Goal: Task Accomplishment & Management: Complete application form

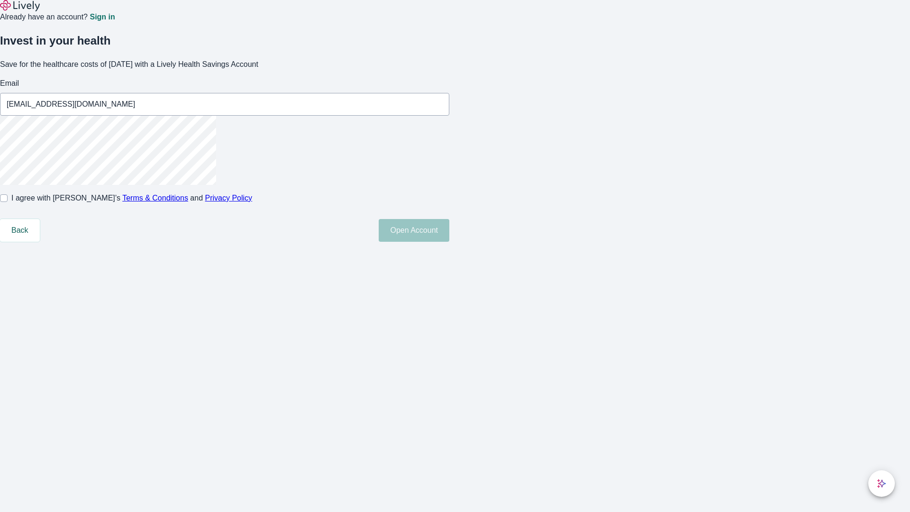
click at [8, 202] on input "I agree with Lively’s Terms & Conditions and Privacy Policy" at bounding box center [4, 198] width 8 height 8
checkbox input "true"
click at [449, 242] on button "Open Account" at bounding box center [414, 230] width 71 height 23
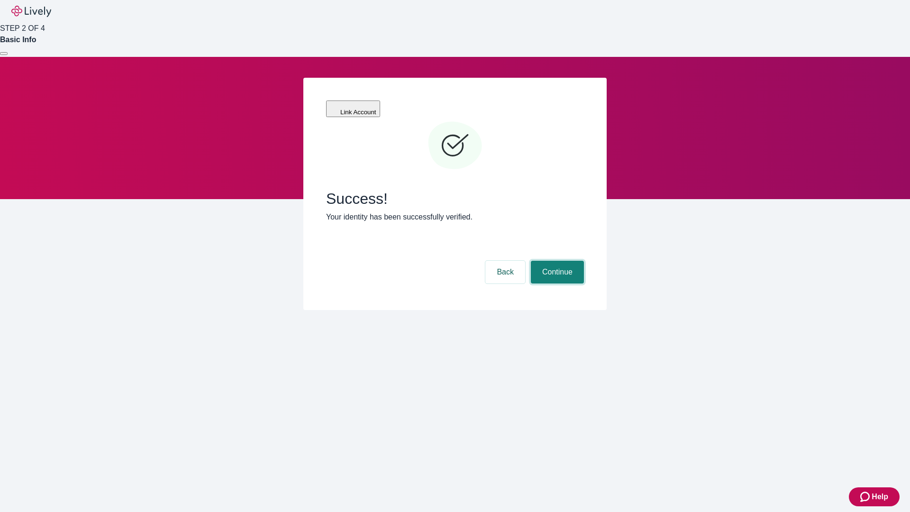
click at [556, 261] on button "Continue" at bounding box center [557, 272] width 53 height 23
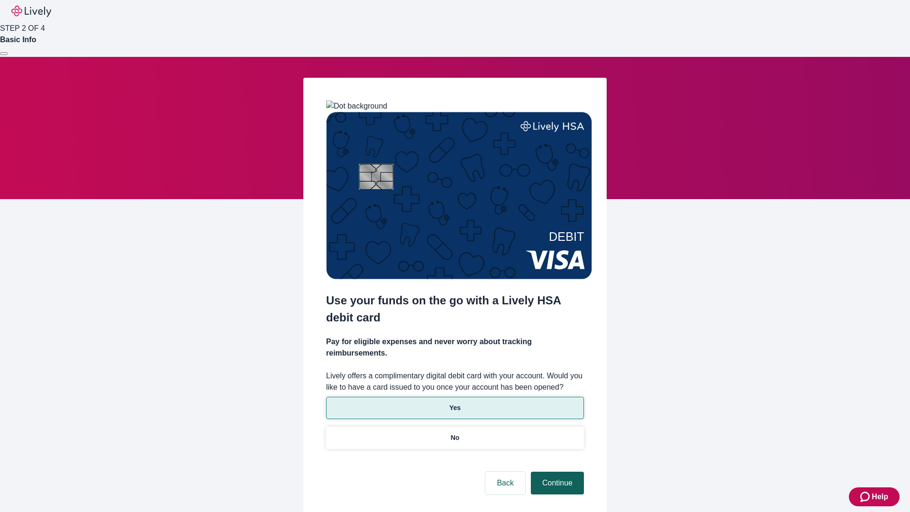
click at [455, 433] on p "No" at bounding box center [455, 438] width 9 height 10
click at [556, 472] on button "Continue" at bounding box center [557, 483] width 53 height 23
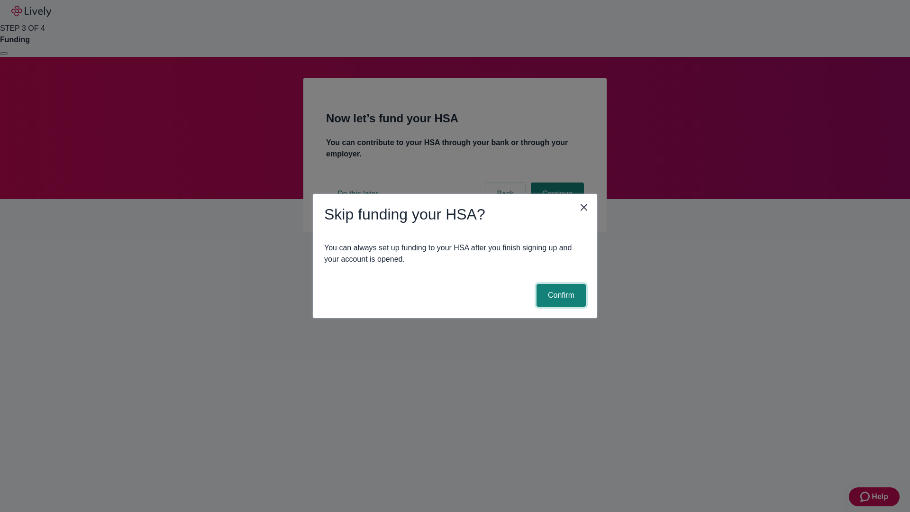
click at [560, 295] on button "Confirm" at bounding box center [560, 295] width 49 height 23
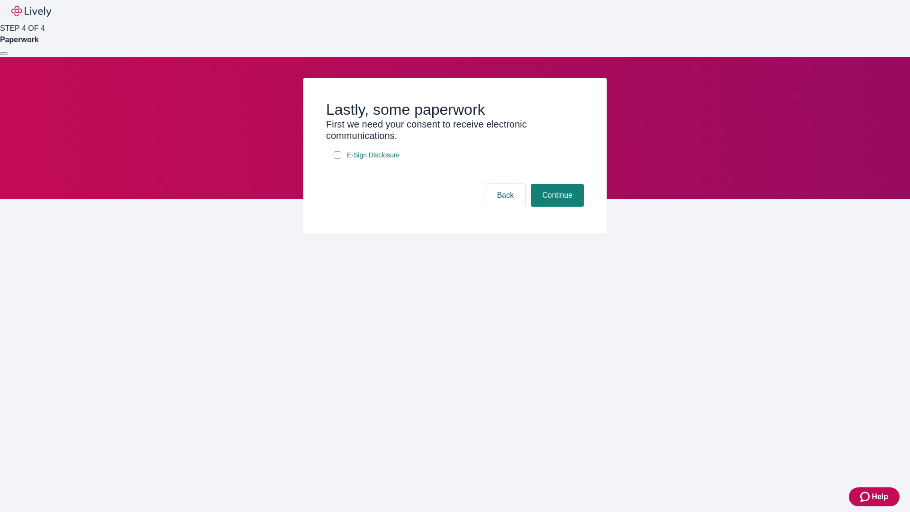
click at [337, 159] on input "E-Sign Disclosure" at bounding box center [338, 155] width 8 height 8
checkbox input "true"
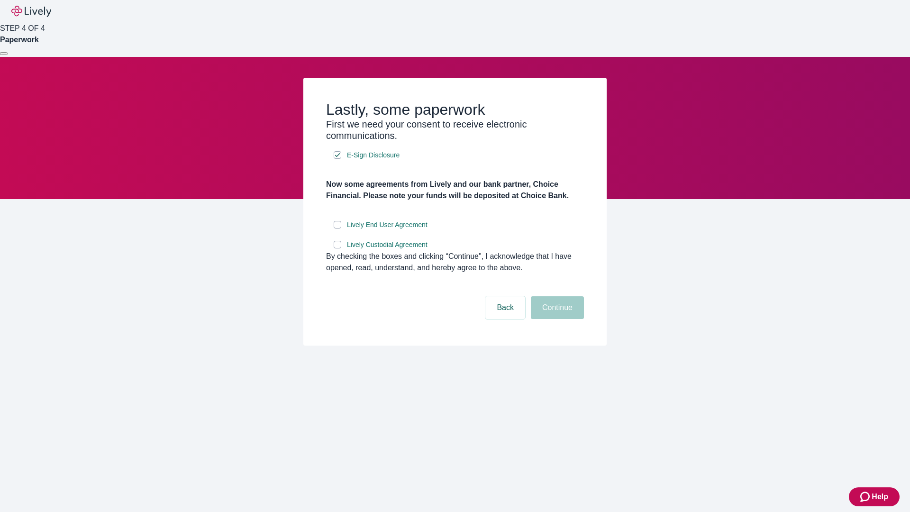
click at [337, 228] on input "Lively End User Agreement" at bounding box center [338, 225] width 8 height 8
checkbox input "true"
click at [337, 248] on input "Lively Custodial Agreement" at bounding box center [338, 245] width 8 height 8
checkbox input "true"
click at [556, 319] on button "Continue" at bounding box center [557, 307] width 53 height 23
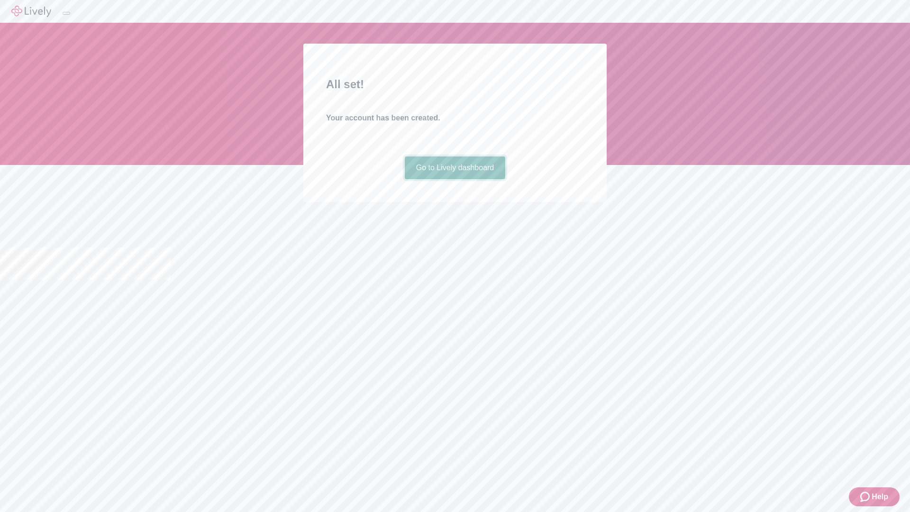
click at [455, 179] on link "Go to Lively dashboard" at bounding box center [455, 167] width 101 height 23
